Goal: Task Accomplishment & Management: Complete application form

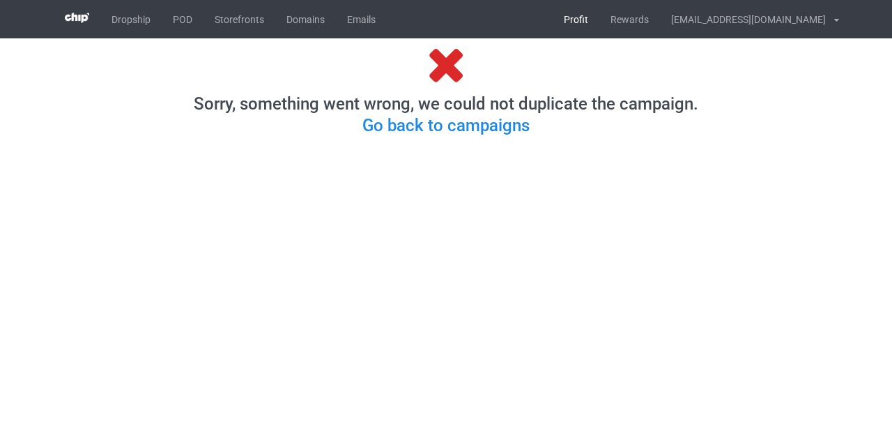
click at [600, 26] on link "Profit" at bounding box center [576, 19] width 47 height 38
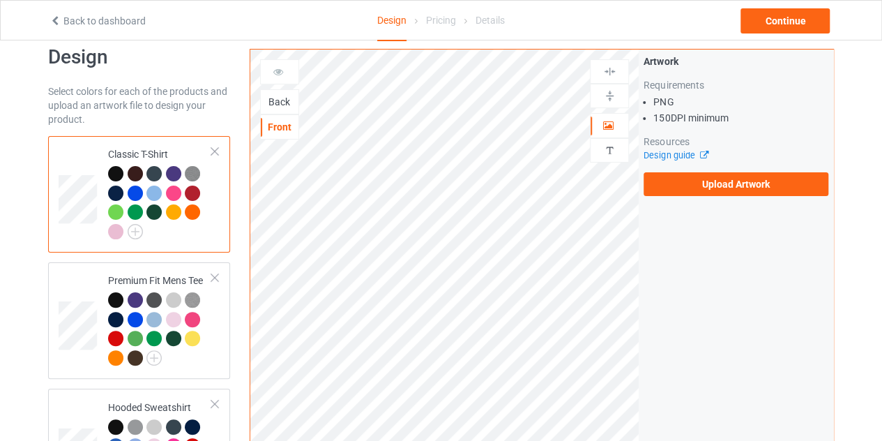
scroll to position [22, 0]
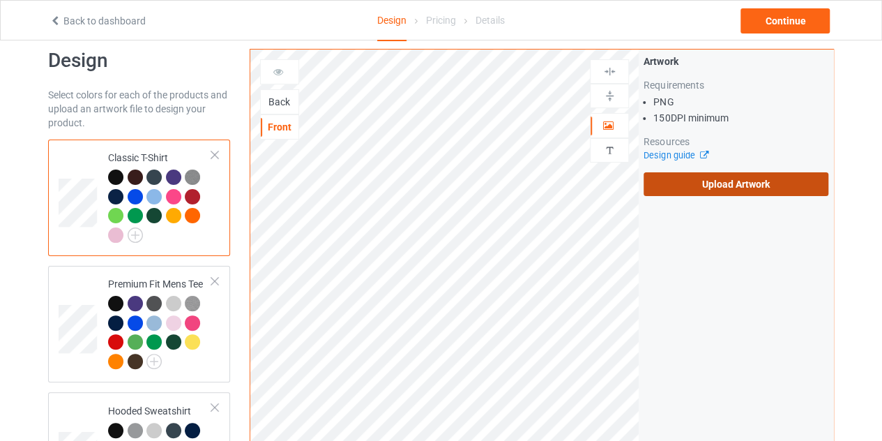
click at [734, 179] on label "Upload Artwork" at bounding box center [735, 184] width 185 height 24
click at [0, 0] on input "Upload Artwork" at bounding box center [0, 0] width 0 height 0
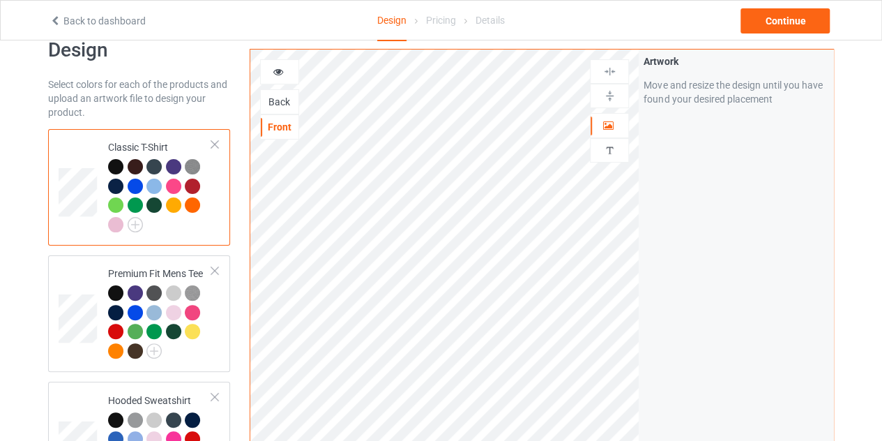
scroll to position [30, 0]
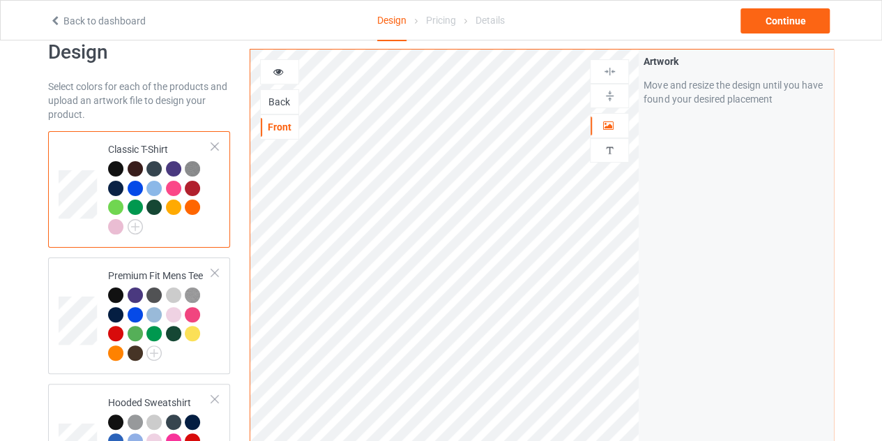
click at [113, 169] on div at bounding box center [115, 168] width 15 height 15
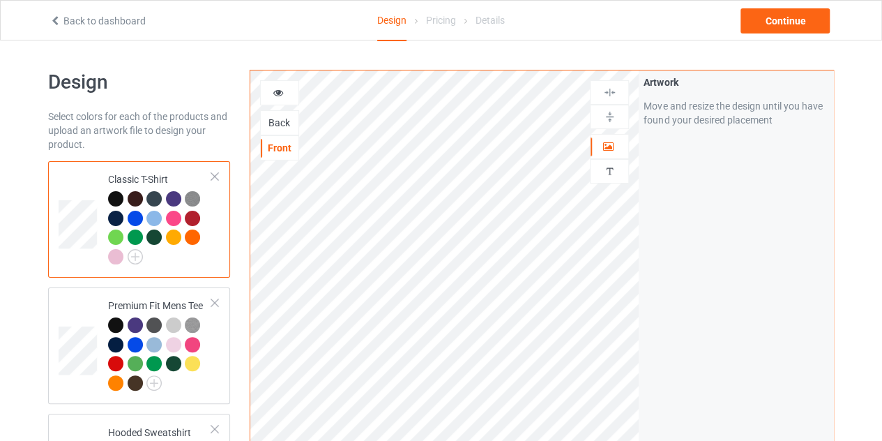
click at [114, 195] on div at bounding box center [115, 198] width 15 height 15
click at [272, 100] on div at bounding box center [279, 92] width 39 height 25
click at [280, 90] on icon at bounding box center [279, 91] width 12 height 10
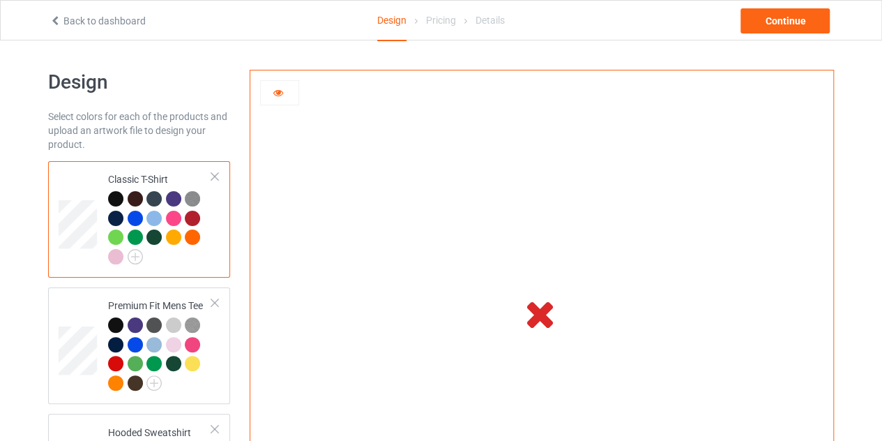
click at [282, 91] on icon at bounding box center [279, 91] width 12 height 10
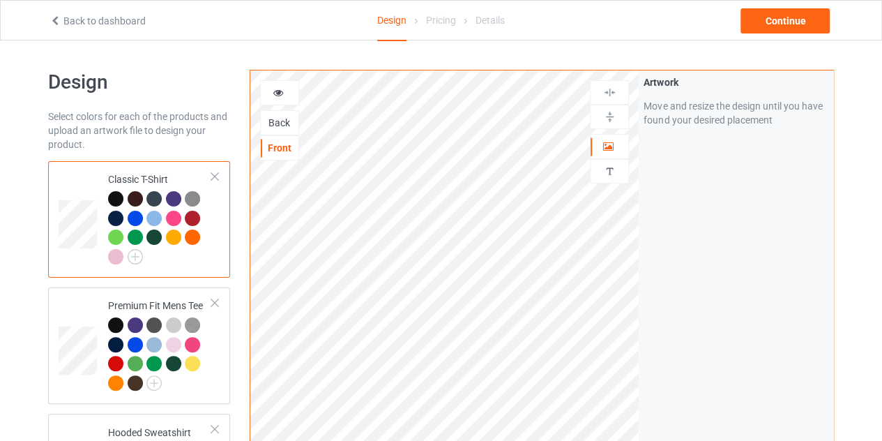
click at [269, 89] on div at bounding box center [280, 93] width 38 height 14
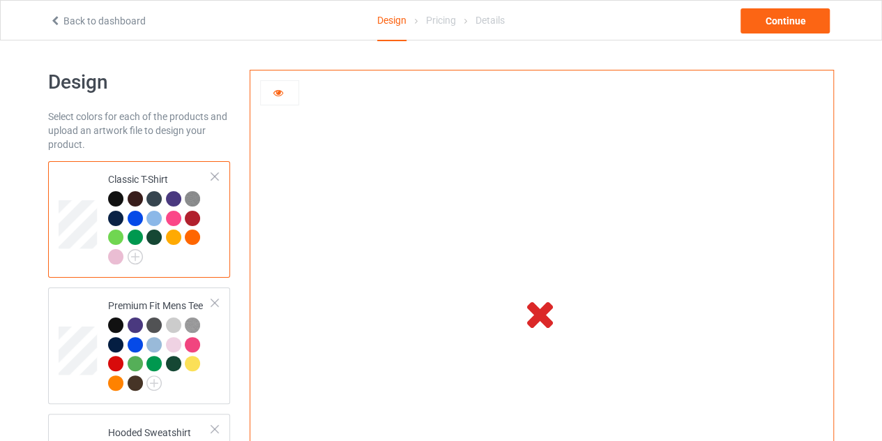
click at [284, 98] on div at bounding box center [280, 93] width 38 height 14
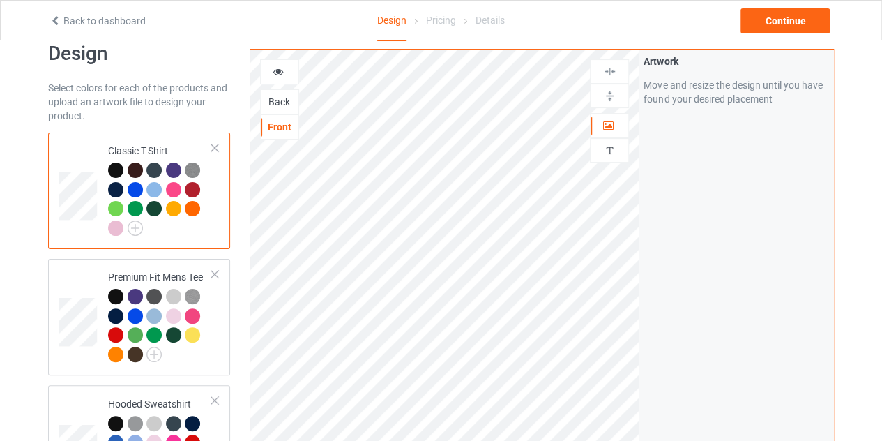
scroll to position [28, 0]
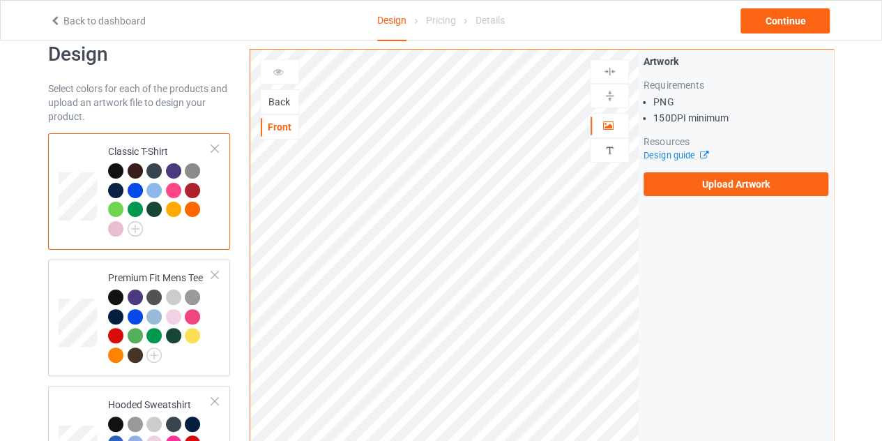
click at [284, 98] on div "Back" at bounding box center [280, 102] width 38 height 14
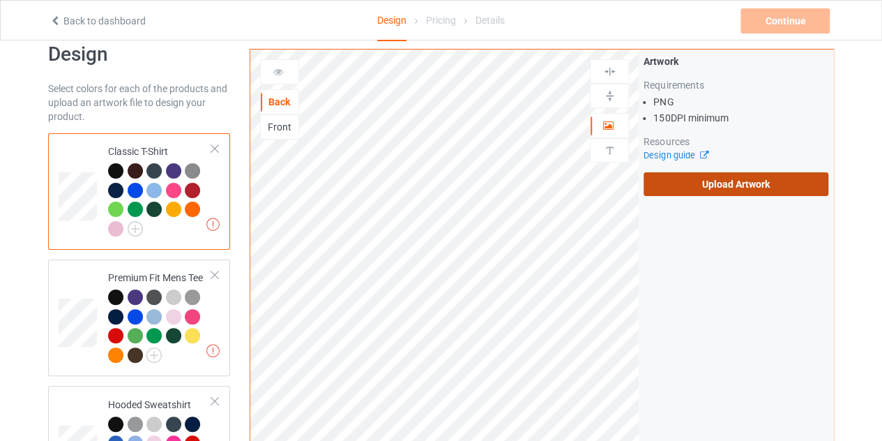
click at [710, 174] on label "Upload Artwork" at bounding box center [735, 184] width 185 height 24
click at [0, 0] on input "Upload Artwork" at bounding box center [0, 0] width 0 height 0
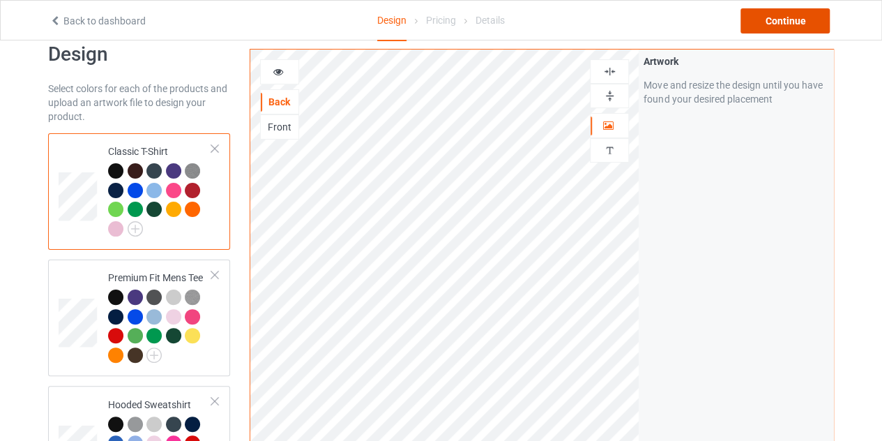
click at [775, 27] on div "Continue" at bounding box center [784, 20] width 89 height 25
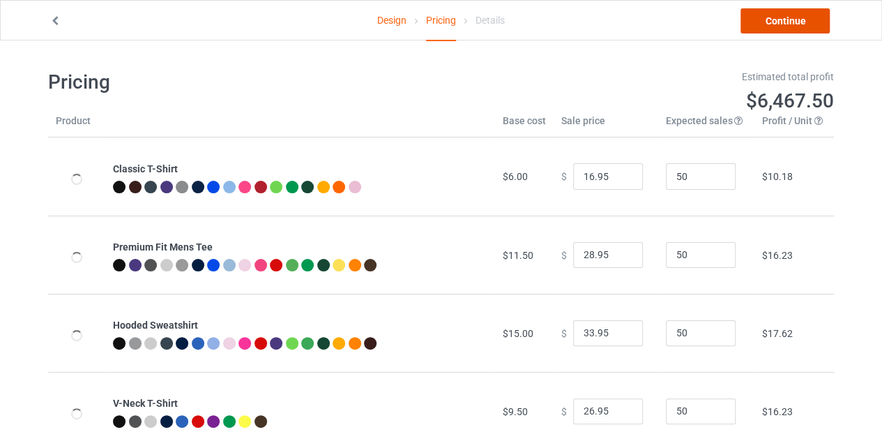
click at [762, 22] on link "Continue" at bounding box center [784, 20] width 89 height 25
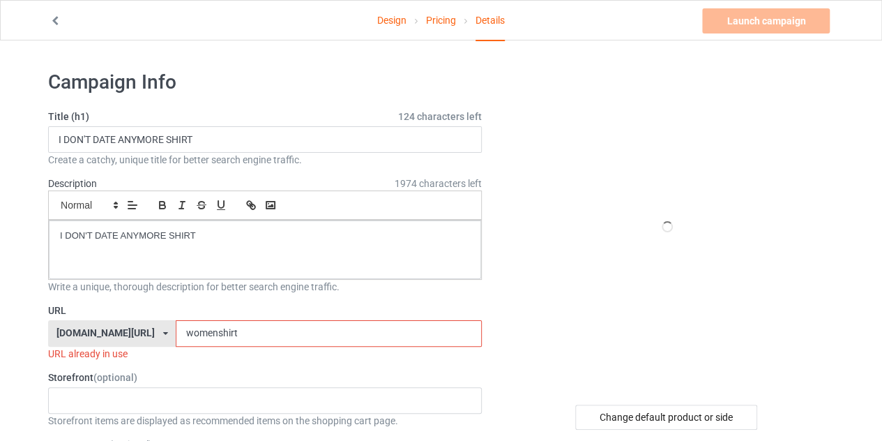
click at [240, 328] on input "womenshirt" at bounding box center [328, 333] width 305 height 26
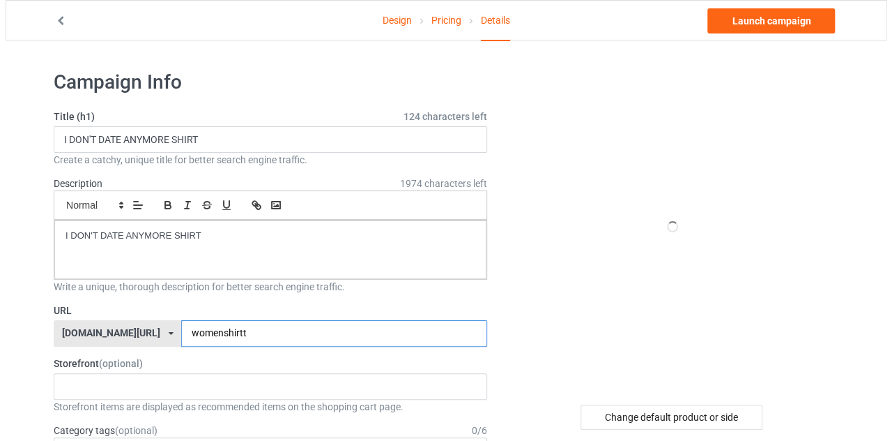
scroll to position [102, 0]
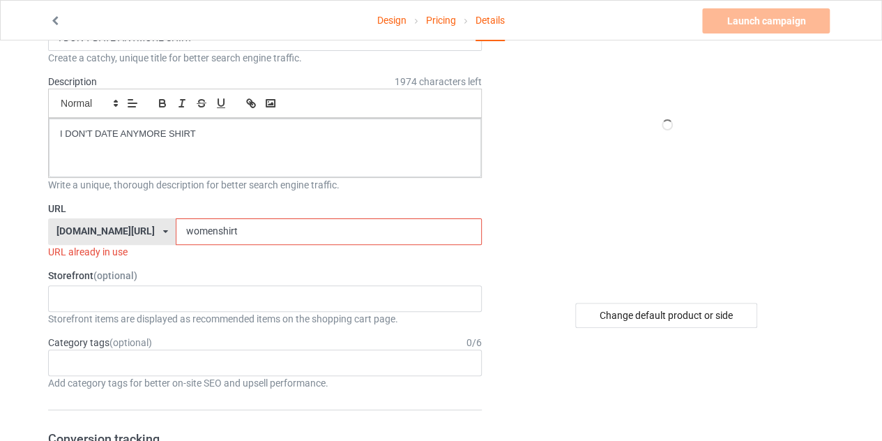
click at [188, 227] on input "womenshirt" at bounding box center [328, 231] width 305 height 26
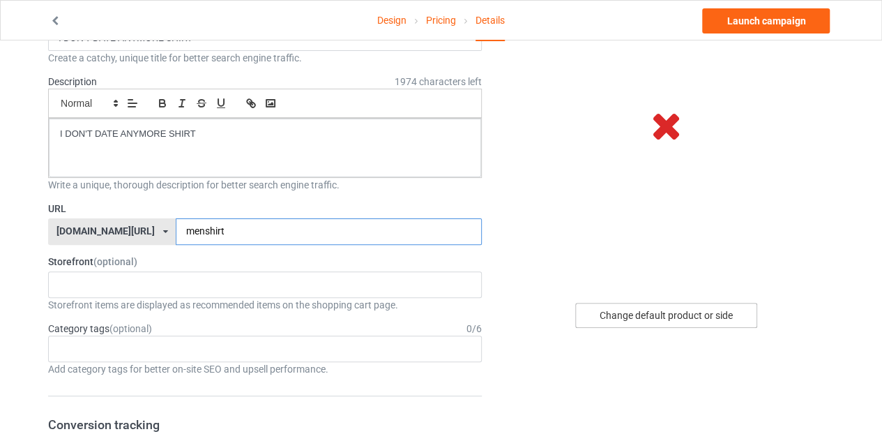
type input "menshirt"
click at [630, 307] on div "Change default product or side" at bounding box center [666, 315] width 182 height 25
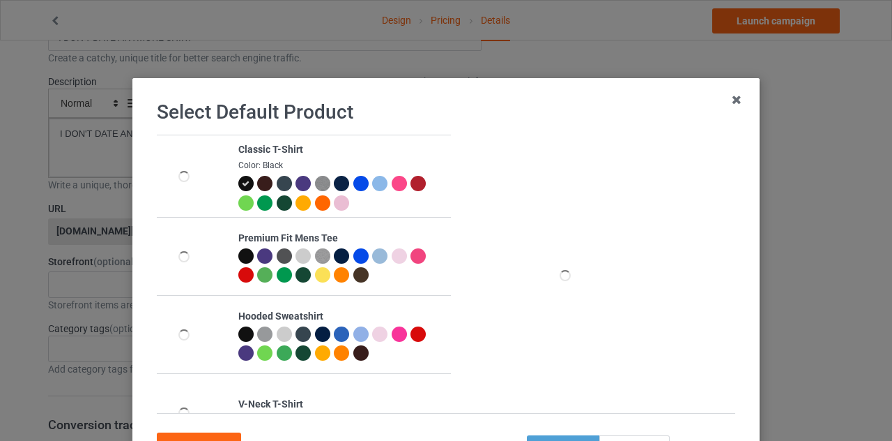
click at [392, 183] on div at bounding box center [399, 183] width 15 height 15
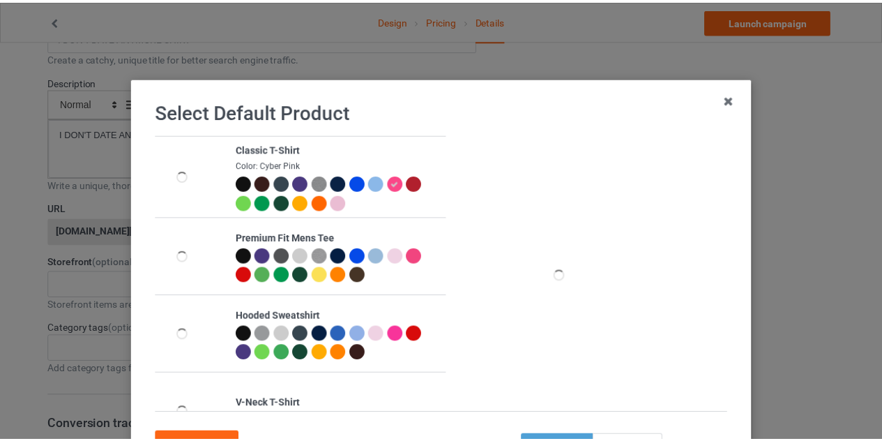
scroll to position [119, 0]
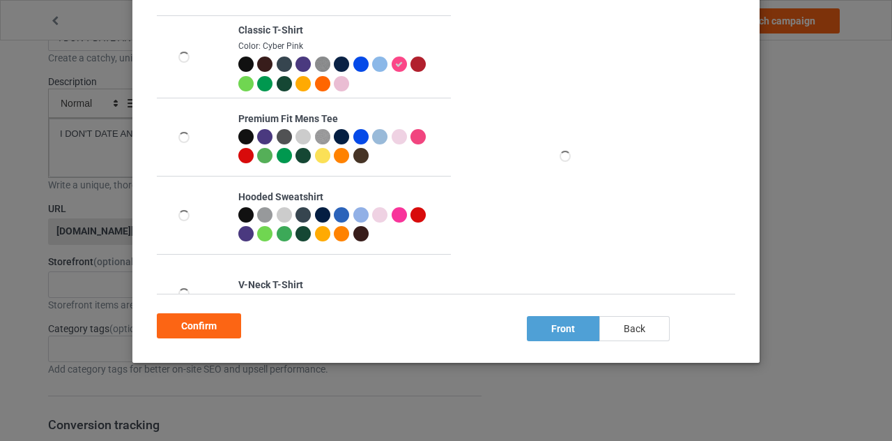
click at [618, 321] on div "back" at bounding box center [635, 328] width 70 height 25
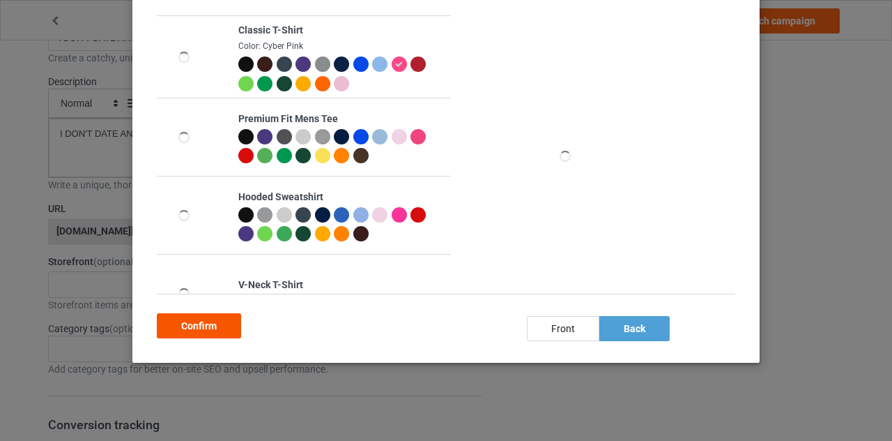
click at [222, 318] on div "Confirm" at bounding box center [199, 325] width 84 height 25
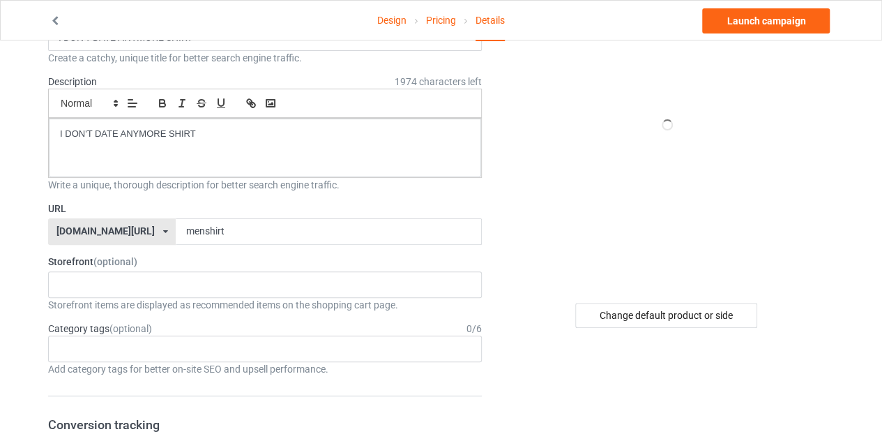
click at [549, 174] on div at bounding box center [667, 125] width 251 height 314
click at [730, 13] on link "Launch campaign" at bounding box center [766, 20] width 128 height 25
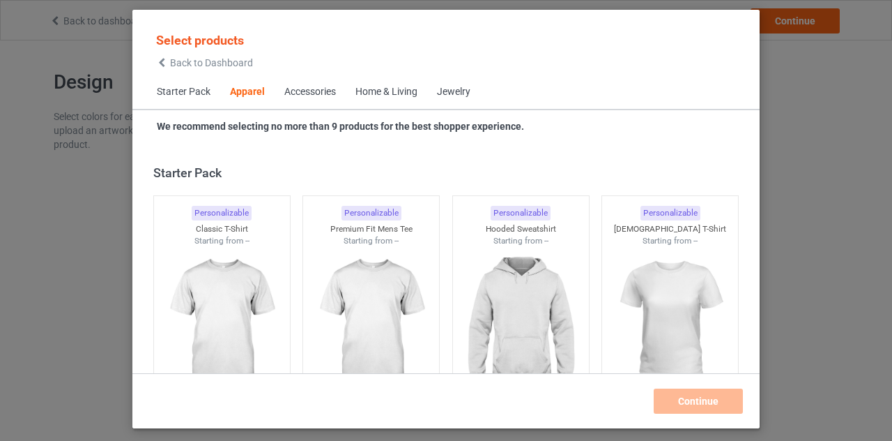
scroll to position [519, 0]
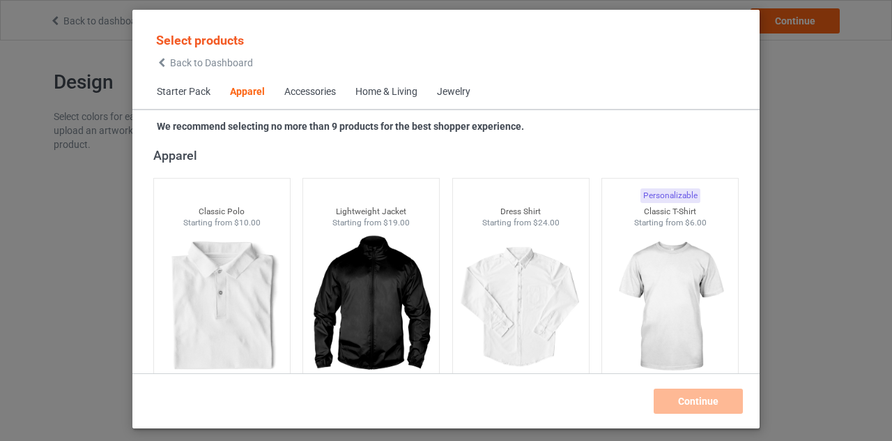
click at [162, 70] on div "Select products Back to Dashboard" at bounding box center [204, 49] width 115 height 51
click at [163, 62] on icon at bounding box center [162, 63] width 12 height 10
